Goal: Register for event/course

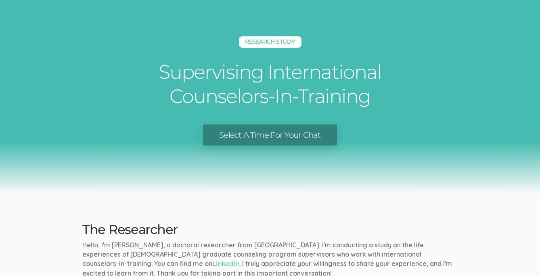
click at [290, 137] on link "Select A Time For Your Chat" at bounding box center [270, 134] width 134 height 21
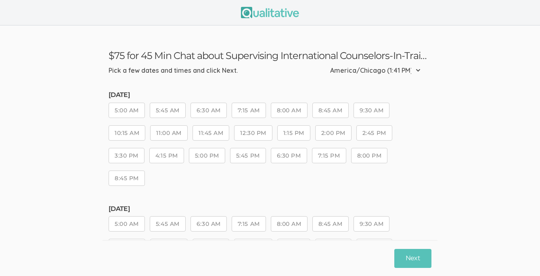
click at [342, 111] on button "8:45 AM" at bounding box center [331, 110] width 36 height 15
click at [400, 256] on button "Next" at bounding box center [413, 258] width 37 height 19
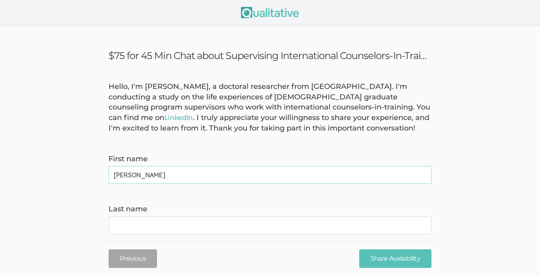
type name "[PERSON_NAME]"
click at [378, 125] on div "Hello, I'm [PERSON_NAME], a doctoral researcher from [GEOGRAPHIC_DATA]. I'm con…" at bounding box center [270, 108] width 335 height 52
click at [242, 225] on name "Last name" at bounding box center [270, 226] width 323 height 18
type name "[PERSON_NAME]"
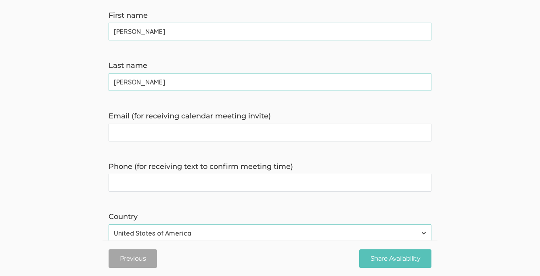
scroll to position [153, 0]
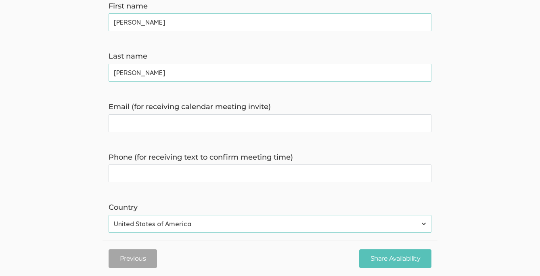
click at [303, 120] on invite\) "Email (for receiving calendar meeting invite)" at bounding box center [270, 123] width 323 height 18
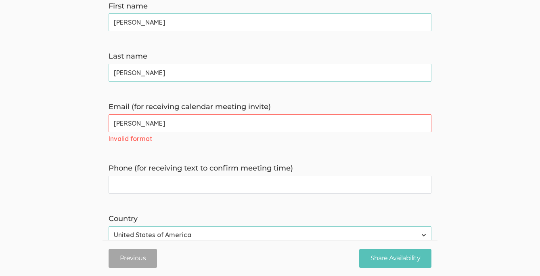
type invite\) "[PERSON_NAME][EMAIL_ADDRESS][DOMAIN_NAME]"
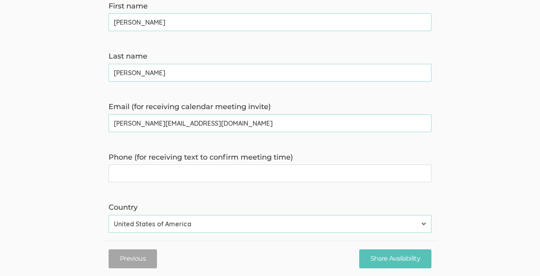
click at [208, 174] on time\) "Phone (for receiving text to confirm meeting time)" at bounding box center [270, 173] width 323 height 18
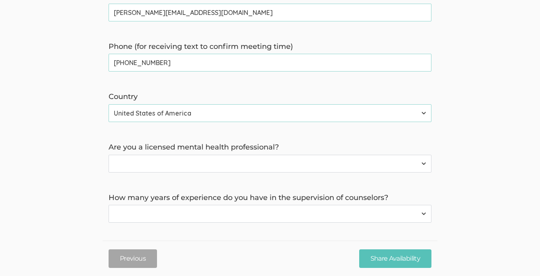
scroll to position [273, 0]
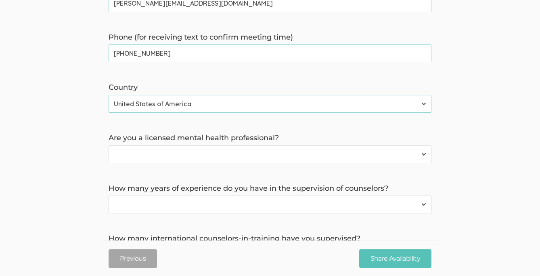
type time\) "[PHONE_NUMBER]"
click at [329, 158] on select "Yes No" at bounding box center [270, 154] width 323 height 18
select select "0"
click at [313, 203] on select "Less than 2 years 2 to 4 years 4+ years" at bounding box center [270, 204] width 323 height 18
select select "2"
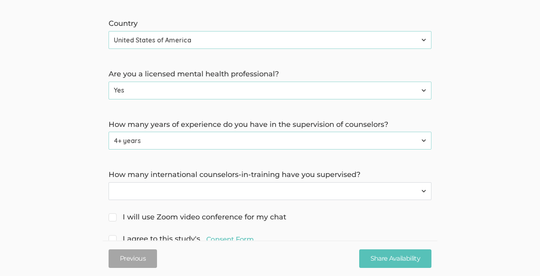
scroll to position [362, 0]
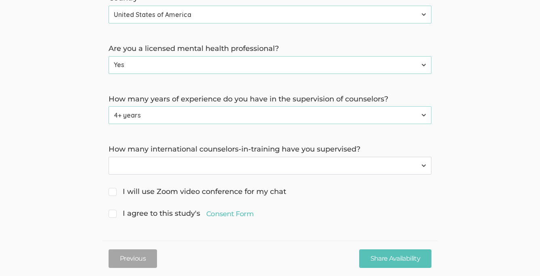
click at [314, 165] on select "None 1 to 2 3+" at bounding box center [270, 166] width 323 height 18
select select "2"
click at [114, 193] on span "I will use Zoom video conference for my chat" at bounding box center [198, 192] width 178 height 11
click at [114, 193] on input "I will use Zoom video conference for my chat" at bounding box center [111, 190] width 5 height 5
checkbox input "true"
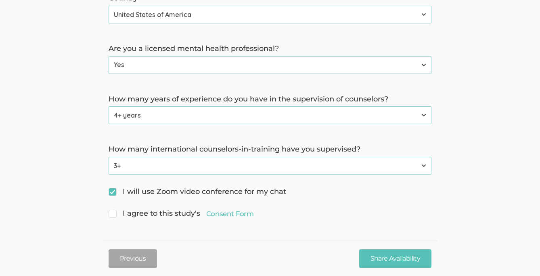
click at [113, 216] on span "I agree to this study's Consent Form" at bounding box center [181, 213] width 145 height 11
click at [113, 215] on input "I agree to this study's Consent Form" at bounding box center [111, 212] width 5 height 5
checkbox input "true"
click at [414, 258] on input "Share Availability" at bounding box center [395, 258] width 72 height 19
